Goal: Navigation & Orientation: Find specific page/section

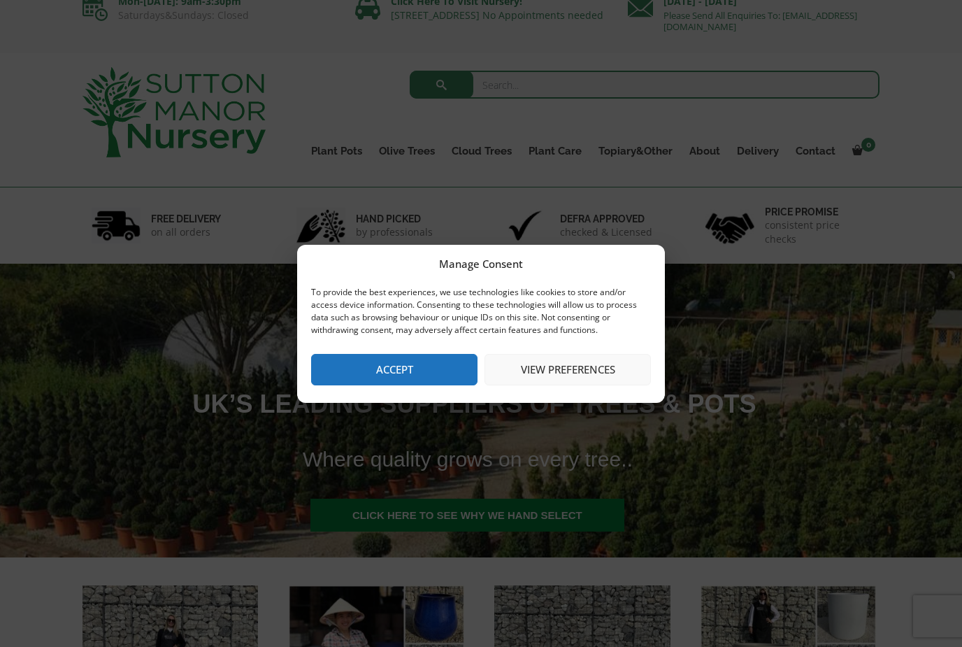
click at [418, 369] on button "Accept" at bounding box center [394, 369] width 166 height 31
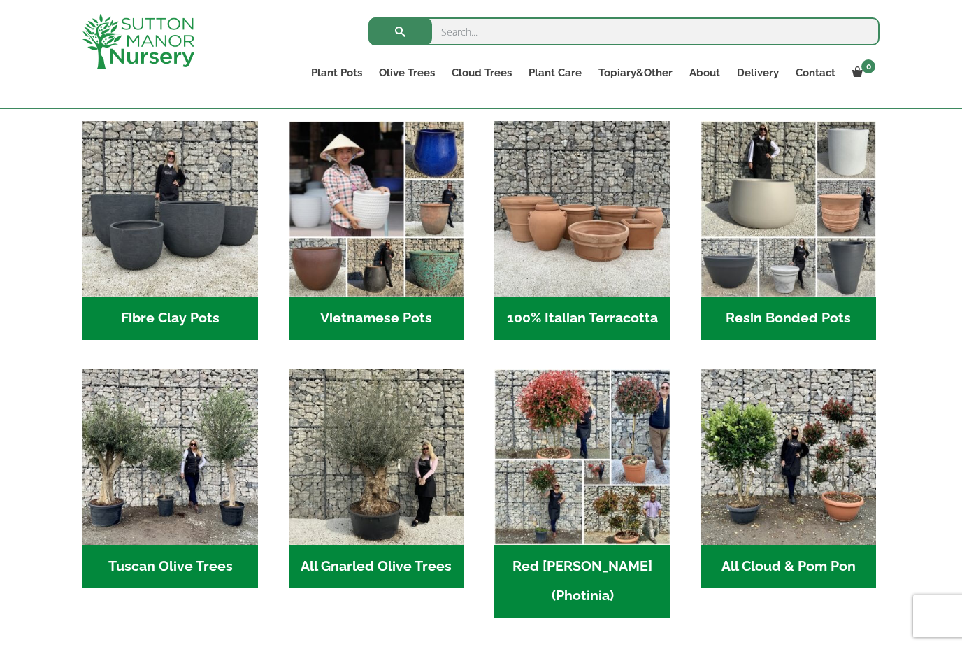
scroll to position [455, 0]
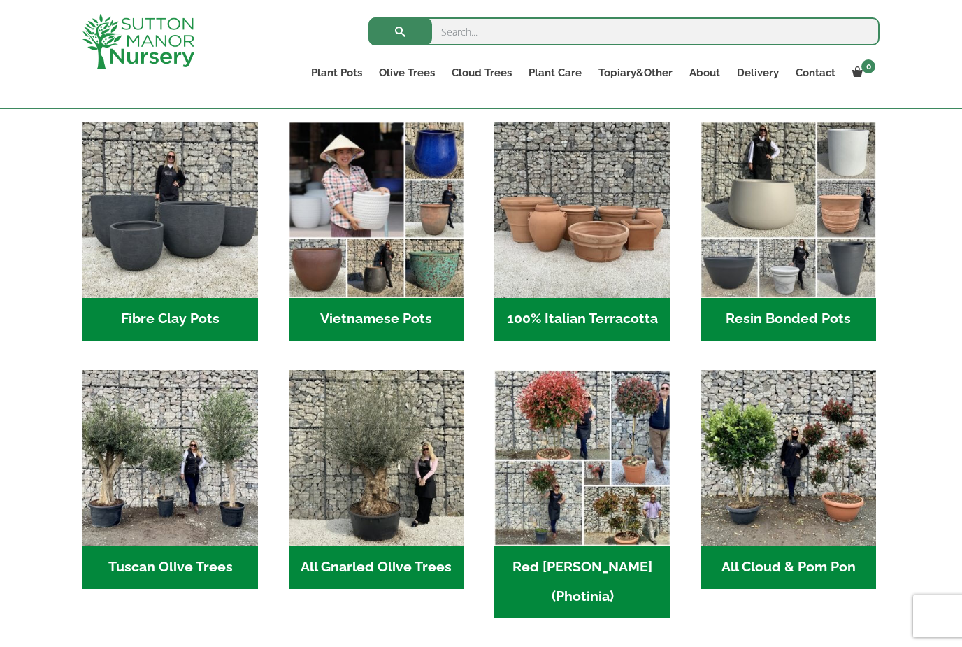
click at [182, 324] on h2 "Fibre Clay Pots (3)" at bounding box center [169, 319] width 175 height 43
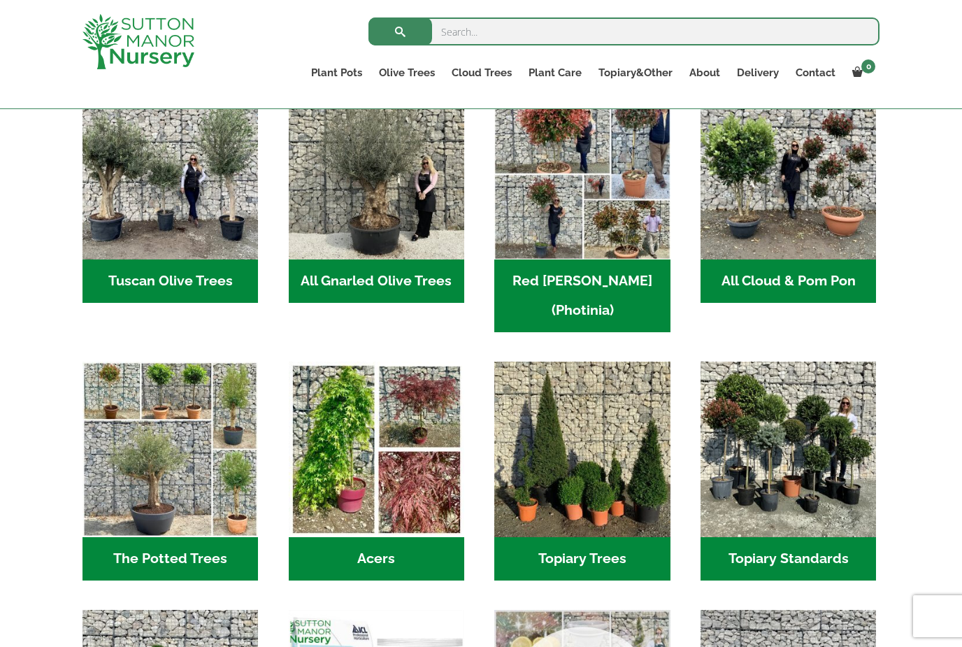
scroll to position [707, 0]
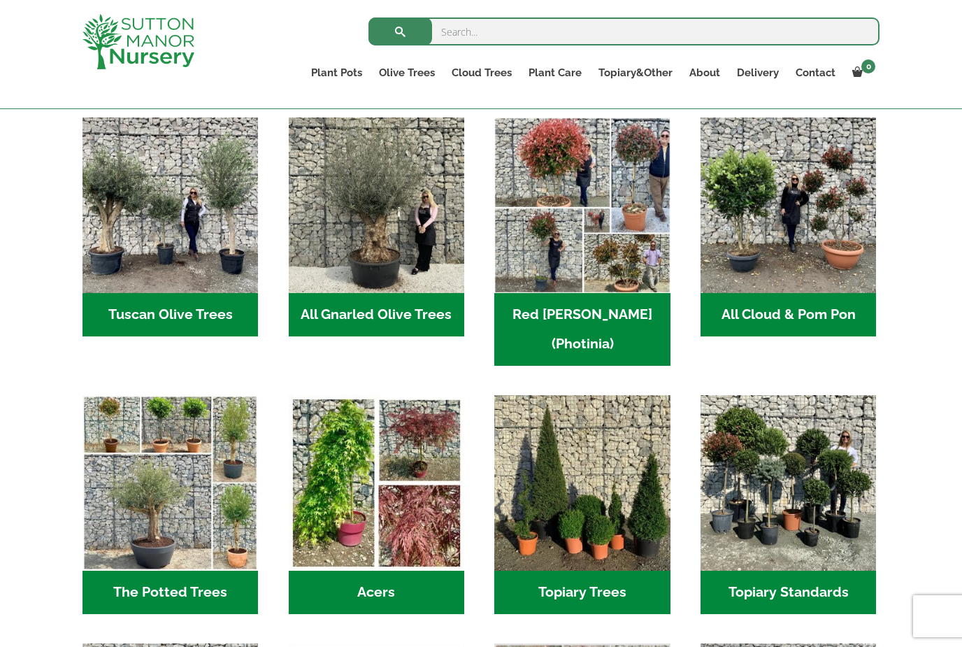
click at [572, 314] on h2 "Red Robin (Photinia) (3)" at bounding box center [581, 329] width 175 height 73
